Goal: Information Seeking & Learning: Learn about a topic

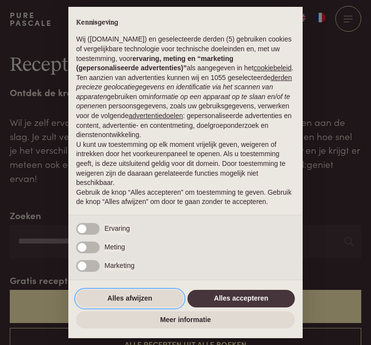
click at [157, 300] on button "Alles afwijzen" at bounding box center [129, 299] width 107 height 18
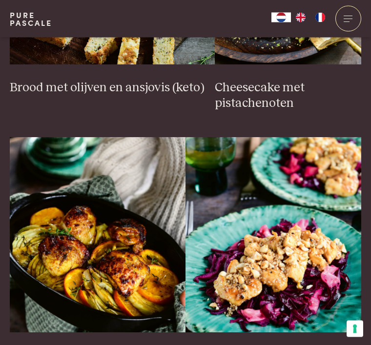
scroll to position [1088, 0]
click at [131, 226] on img at bounding box center [98, 234] width 176 height 195
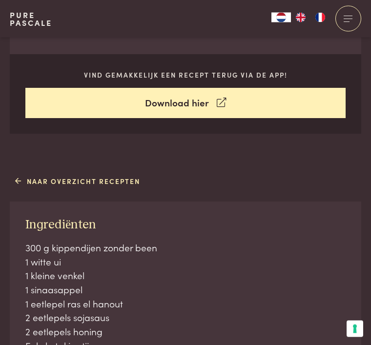
scroll to position [342, 0]
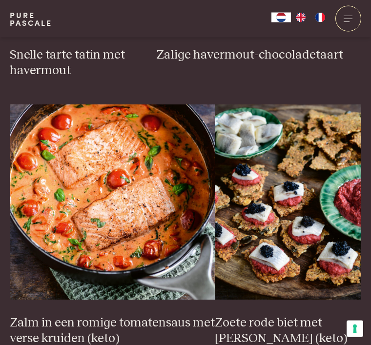
scroll to position [1656, 0]
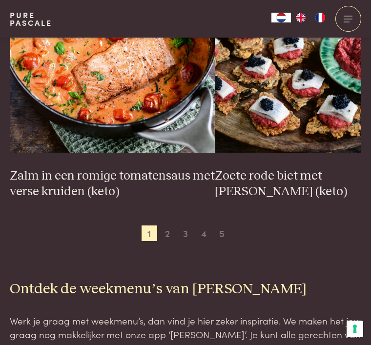
click at [166, 225] on span "2" at bounding box center [168, 233] width 16 height 16
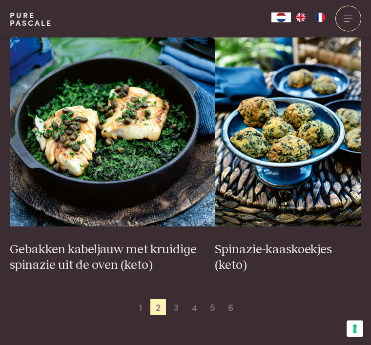
scroll to position [1730, 0]
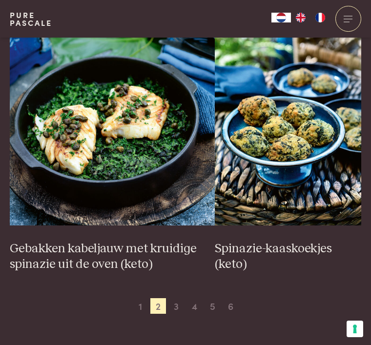
click at [179, 298] on span "3" at bounding box center [176, 306] width 16 height 16
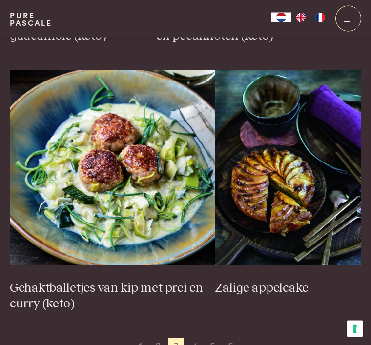
scroll to position [1754, 0]
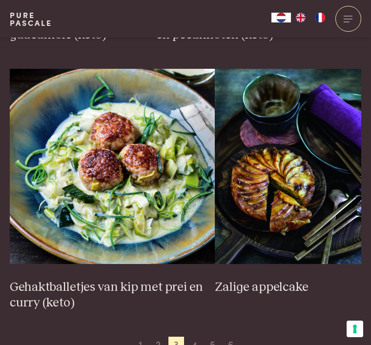
click at [196, 337] on span "4" at bounding box center [195, 345] width 16 height 16
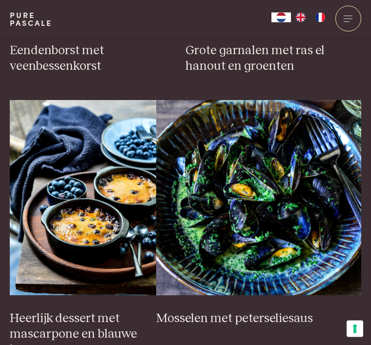
scroll to position [590, 0]
click at [325, 200] on img at bounding box center [258, 197] width 205 height 195
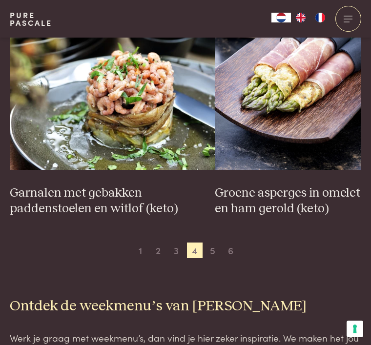
click at [212, 243] on span "5" at bounding box center [213, 251] width 16 height 16
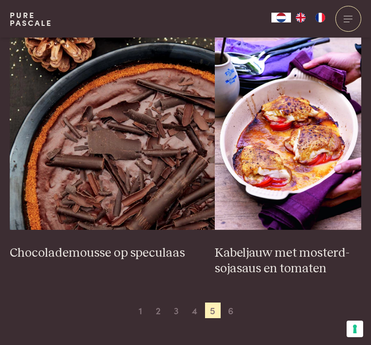
scroll to position [1725, 0]
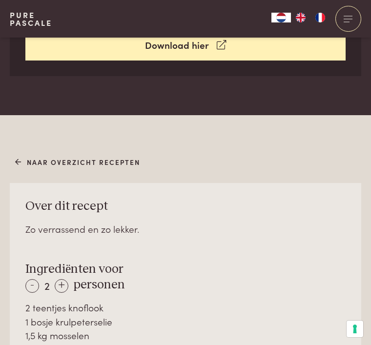
scroll to position [398, 0]
